Goal: Check status: Verify the current state of an ongoing process or item

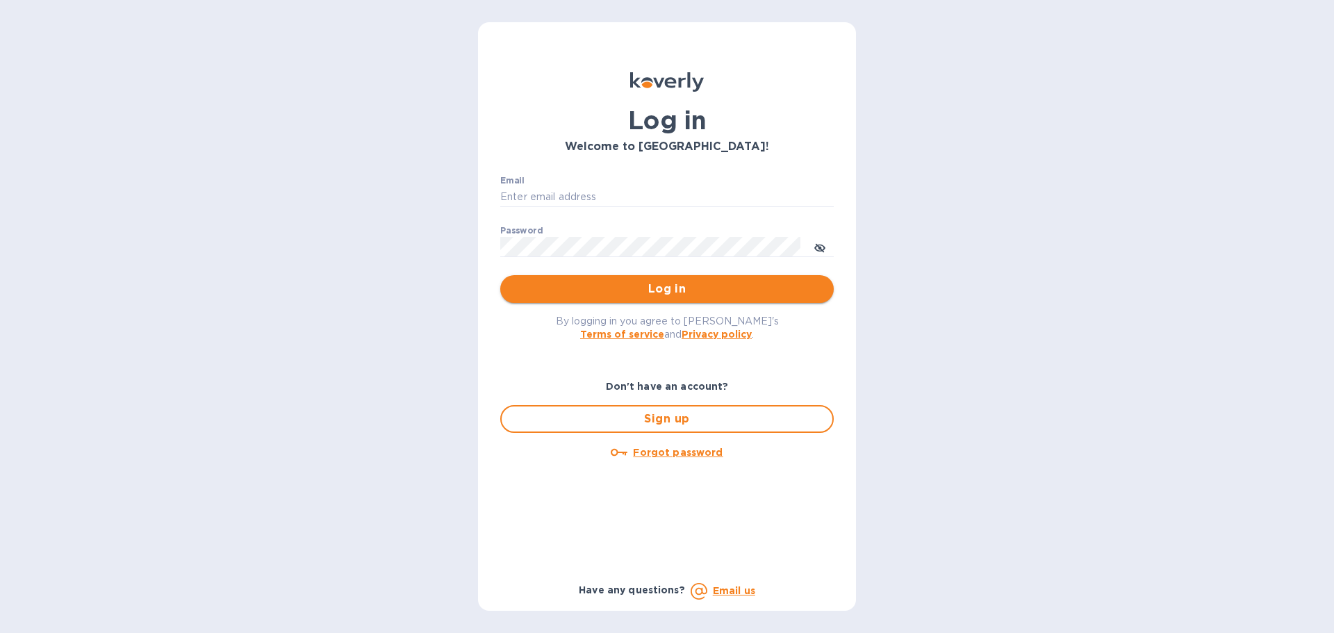
type input "office@morningpep.com"
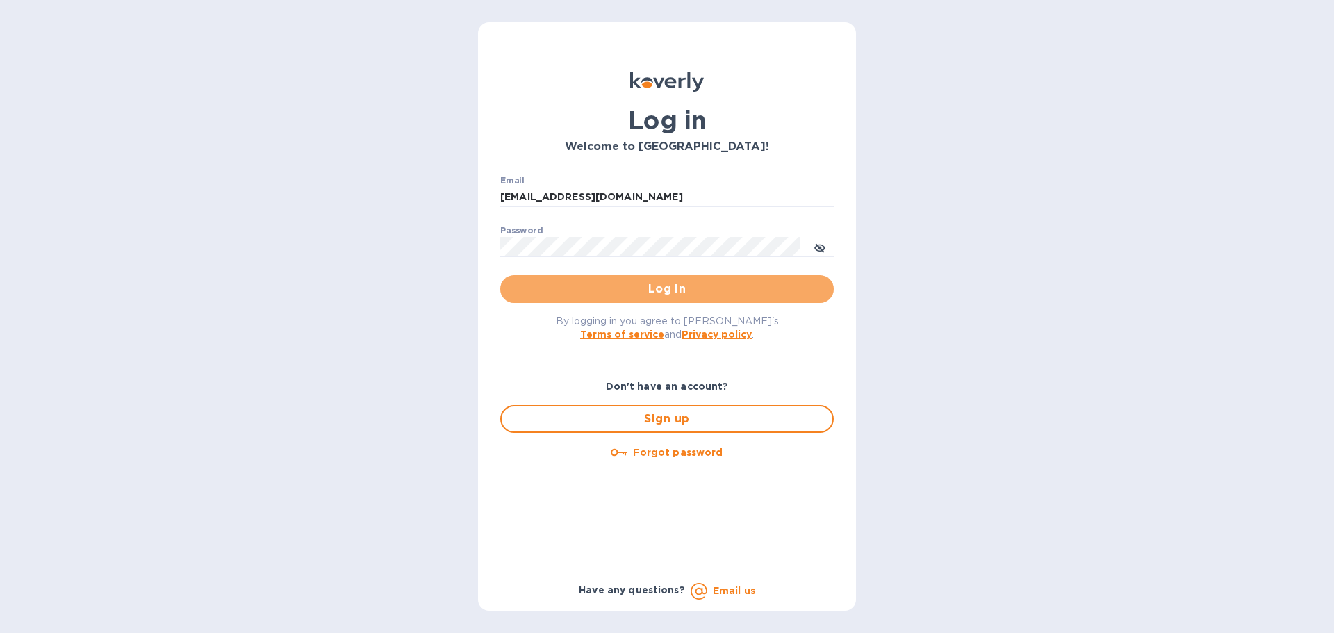
click at [765, 288] on span "Log in" at bounding box center [667, 289] width 311 height 17
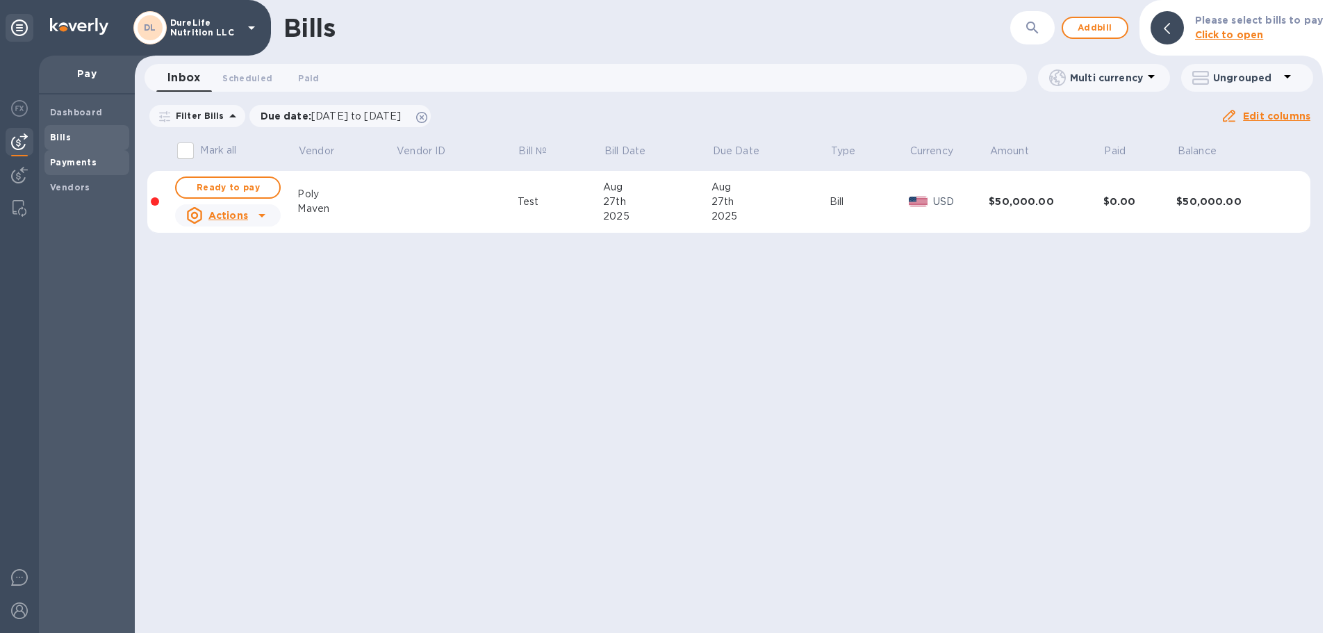
click at [67, 161] on b "Payments" at bounding box center [73, 162] width 47 height 10
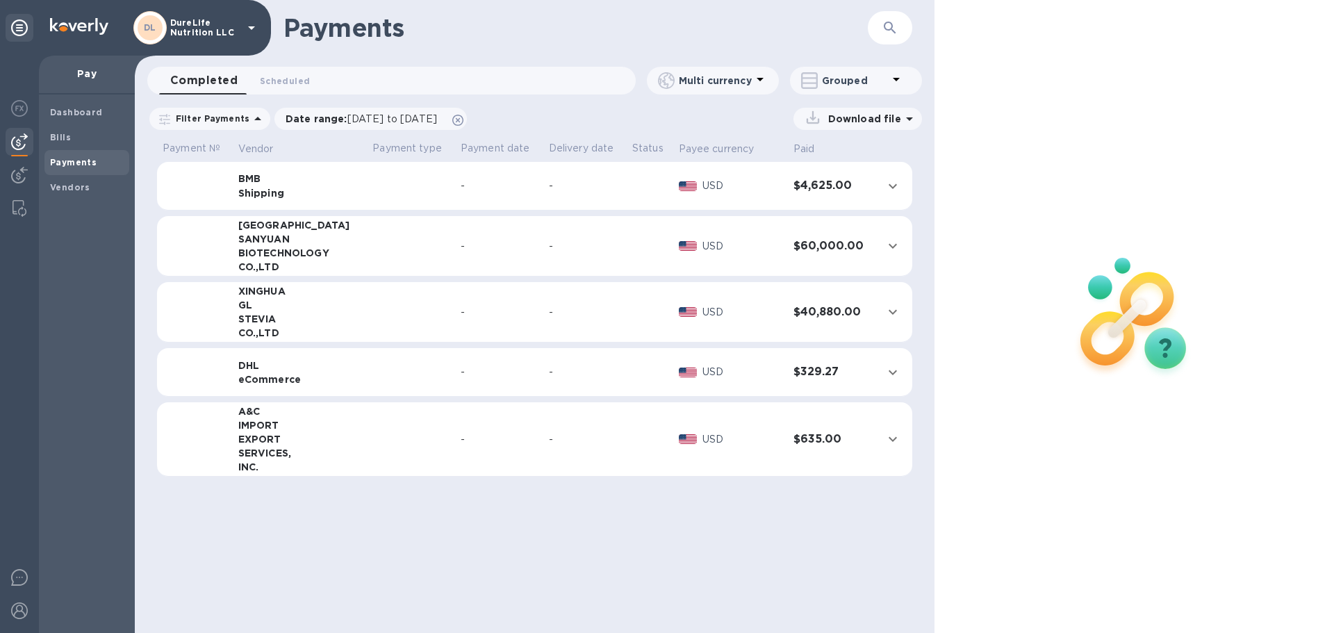
click at [887, 190] on icon "expand row" at bounding box center [893, 186] width 17 height 17
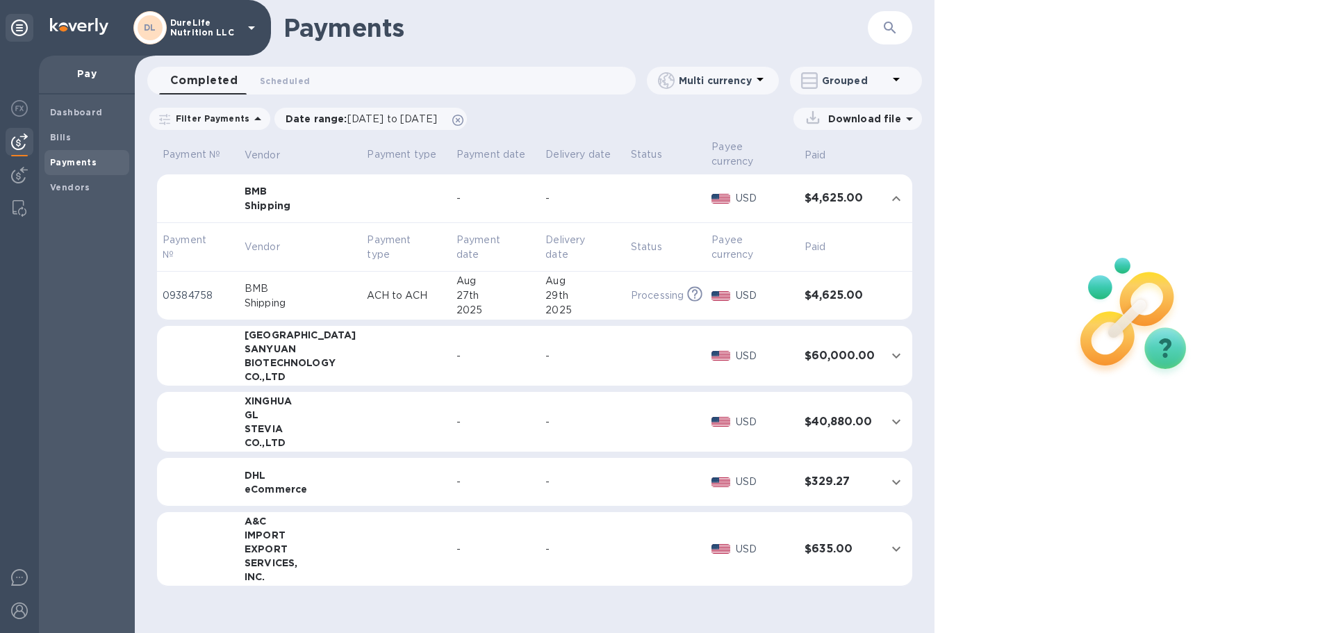
click at [687, 295] on icon "This payment is under compliance review, which may take up to 3 business days." at bounding box center [694, 293] width 15 height 15
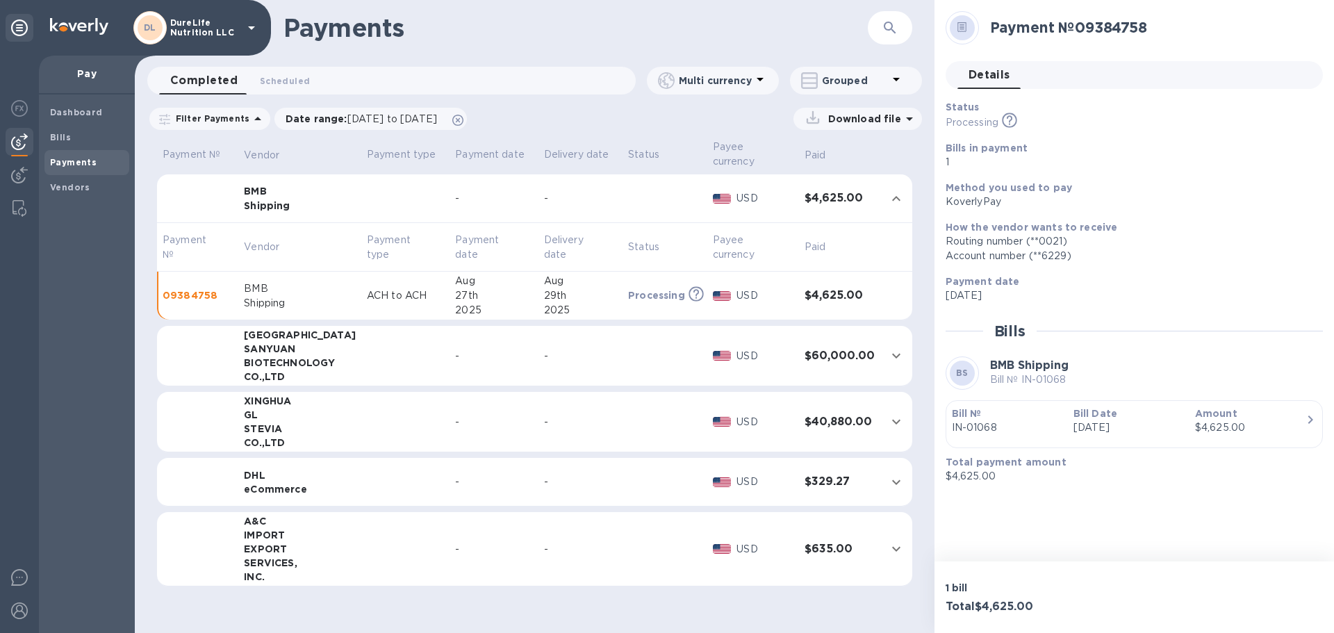
click at [1307, 426] on icon "button" at bounding box center [1310, 419] width 17 height 17
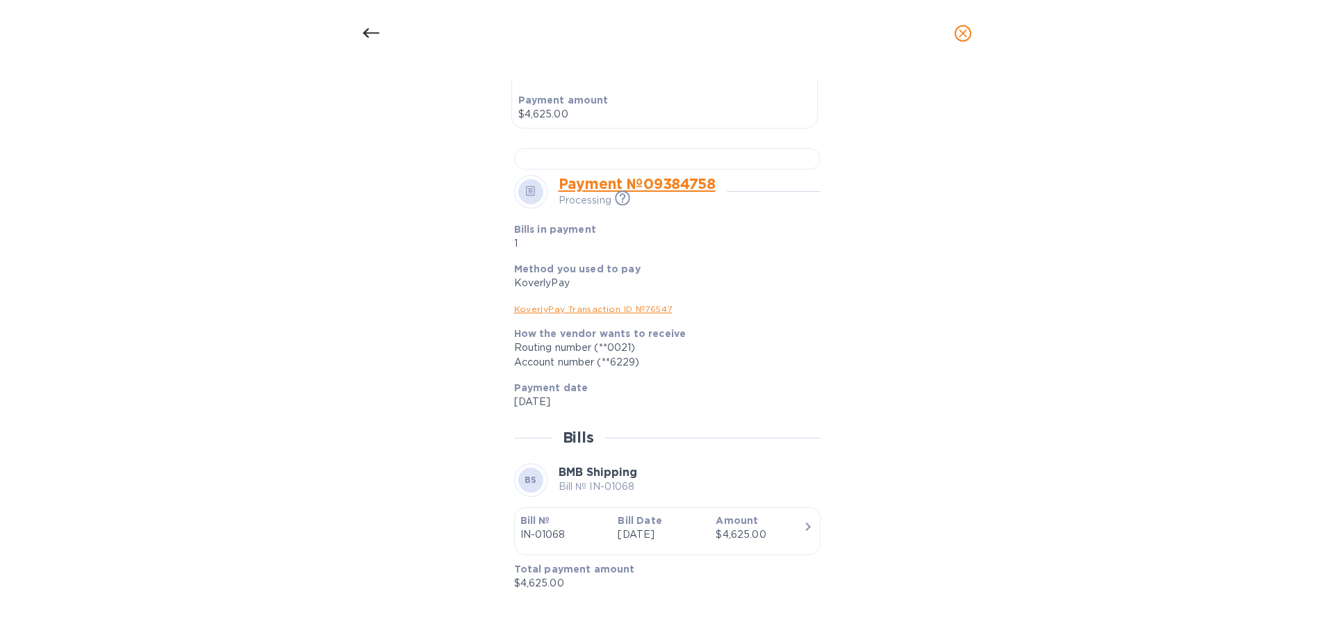
scroll to position [794, 0]
click at [653, 310] on link "KoverlyPay Transaction ID № 76547" at bounding box center [593, 309] width 158 height 10
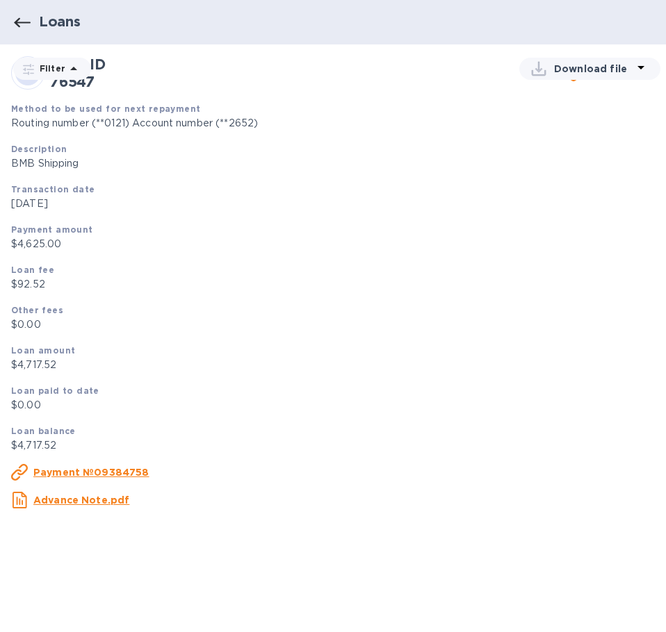
click at [644, 76] on div at bounding box center [640, 68] width 17 height 19
click at [568, 147] on li "PDF file" at bounding box center [586, 141] width 95 height 39
